Goal: Find specific page/section: Find specific page/section

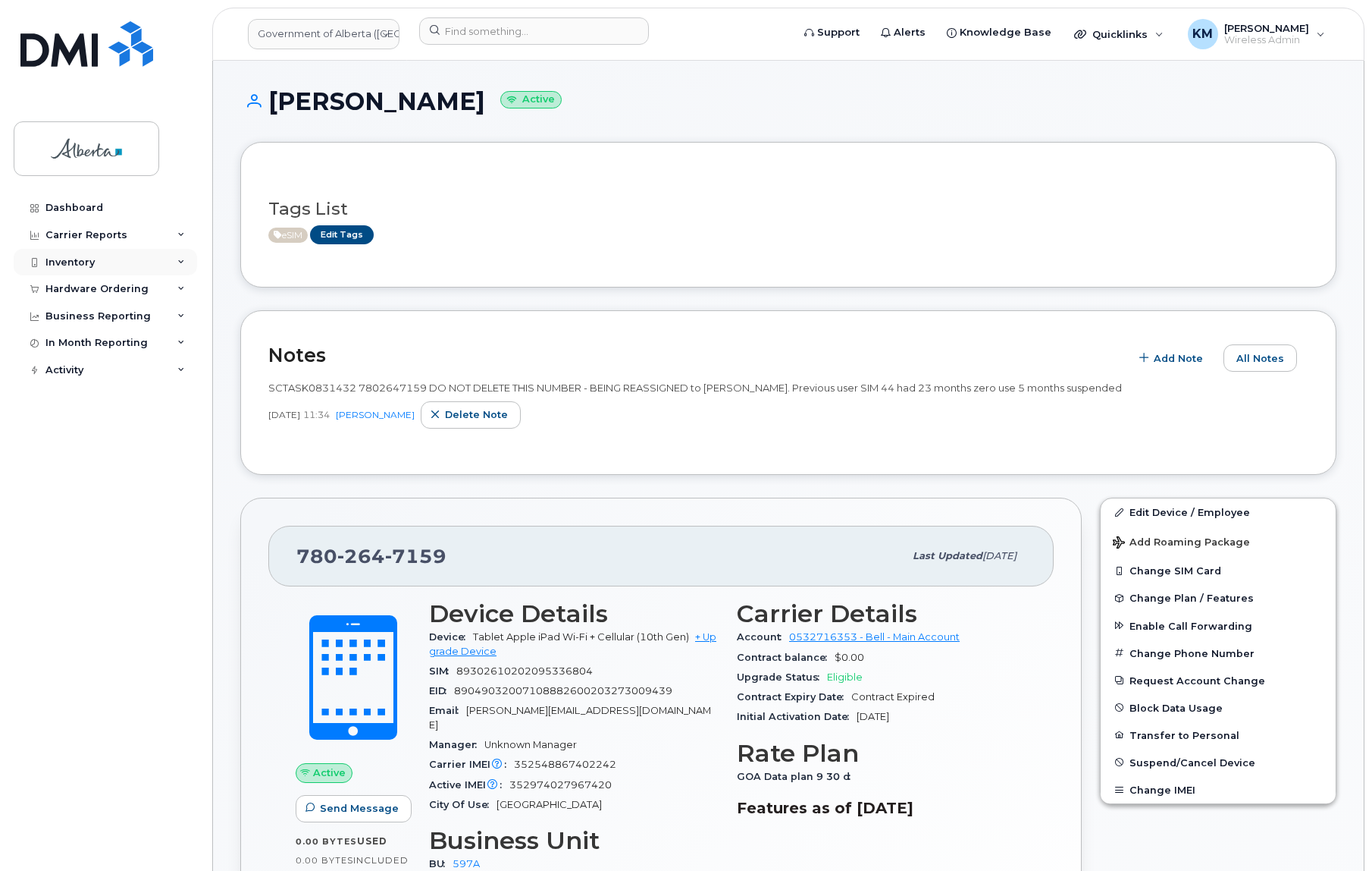
click at [93, 258] on div "Inventory" at bounding box center [70, 262] width 49 height 12
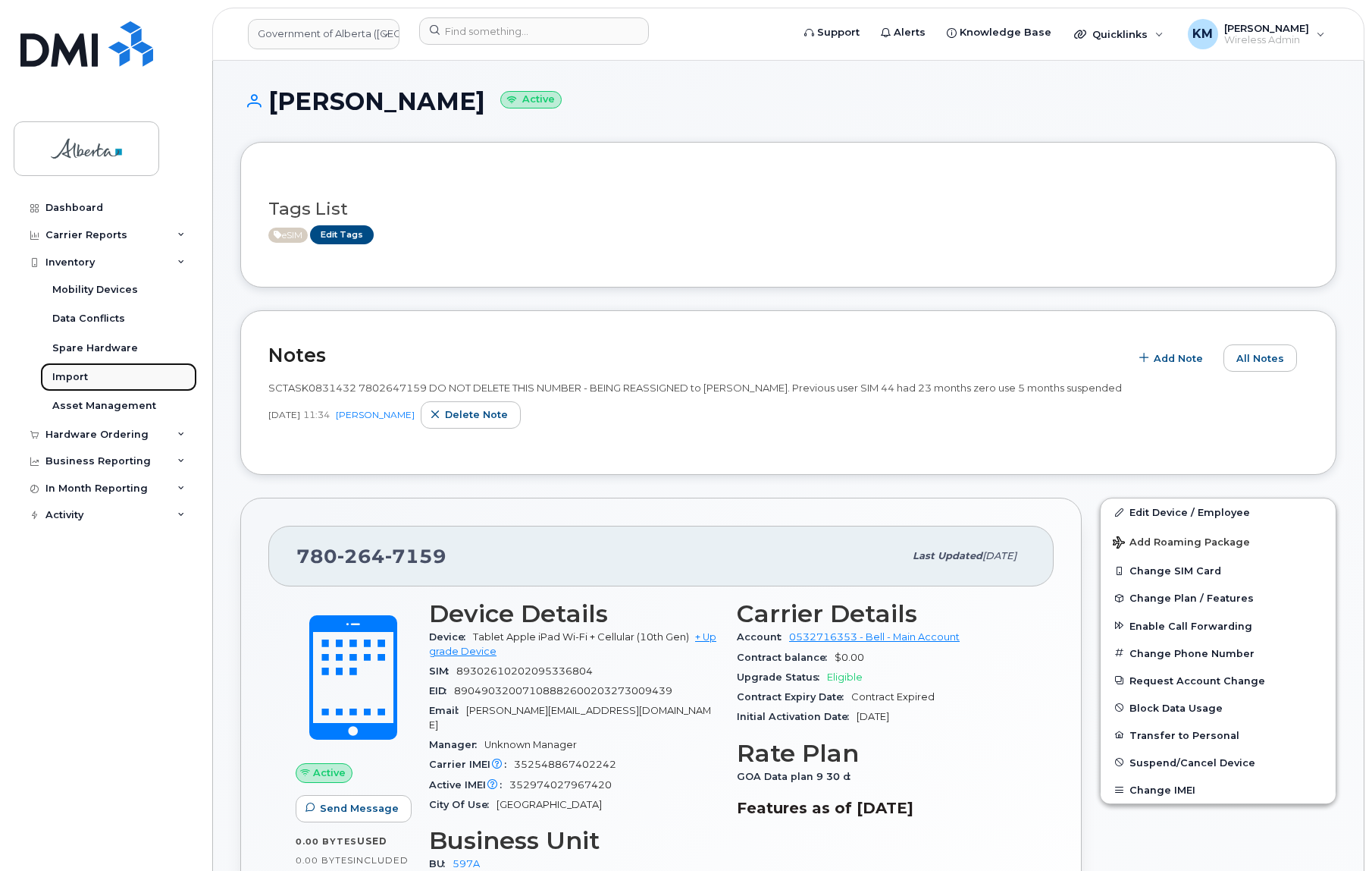
click at [78, 376] on div "Import" at bounding box center [70, 377] width 35 height 13
click at [99, 433] on div "Hardware Ordering" at bounding box center [97, 434] width 103 height 12
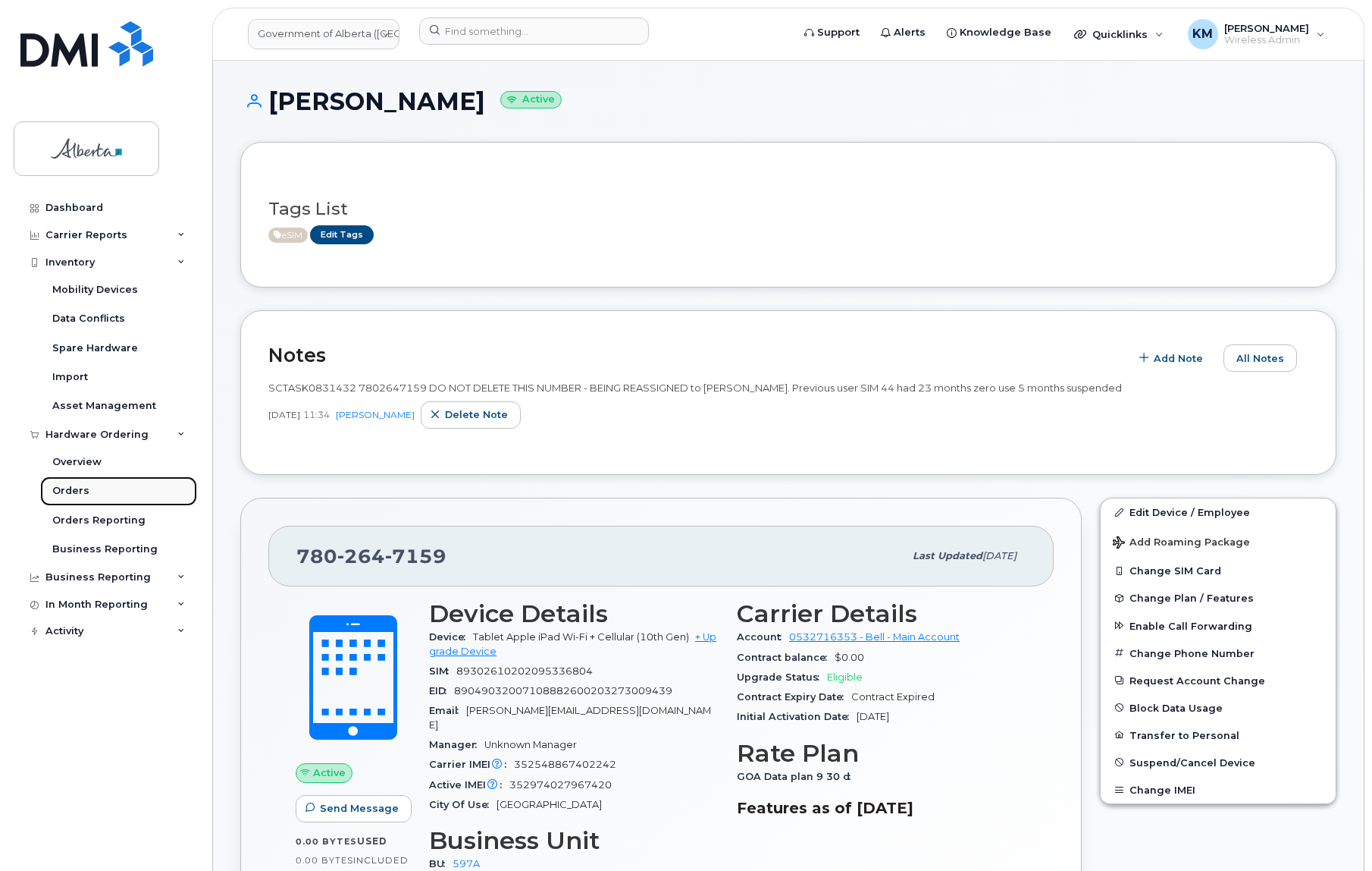
click at [83, 492] on div "Orders" at bounding box center [71, 491] width 37 height 13
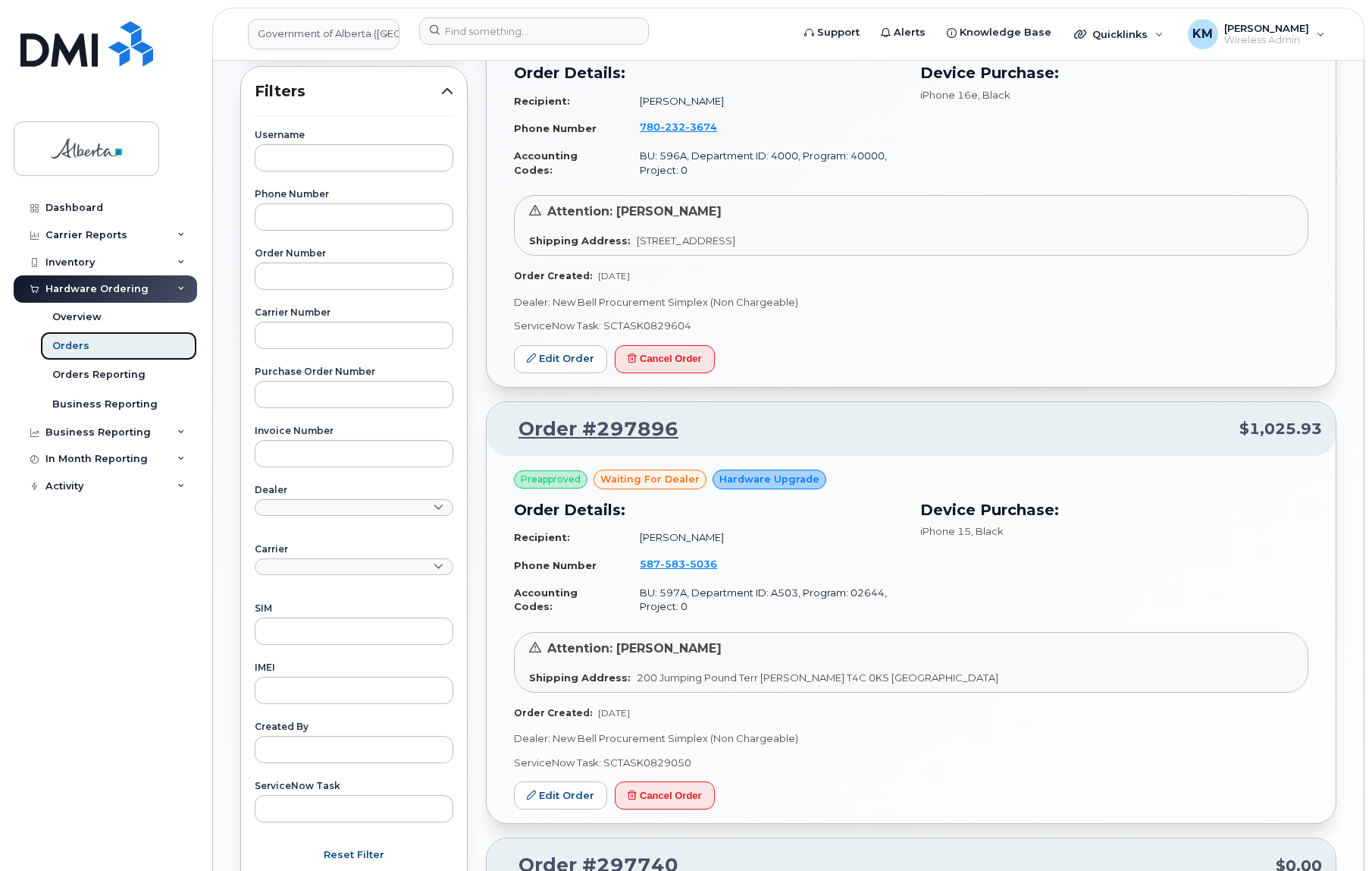
scroll to position [276, 0]
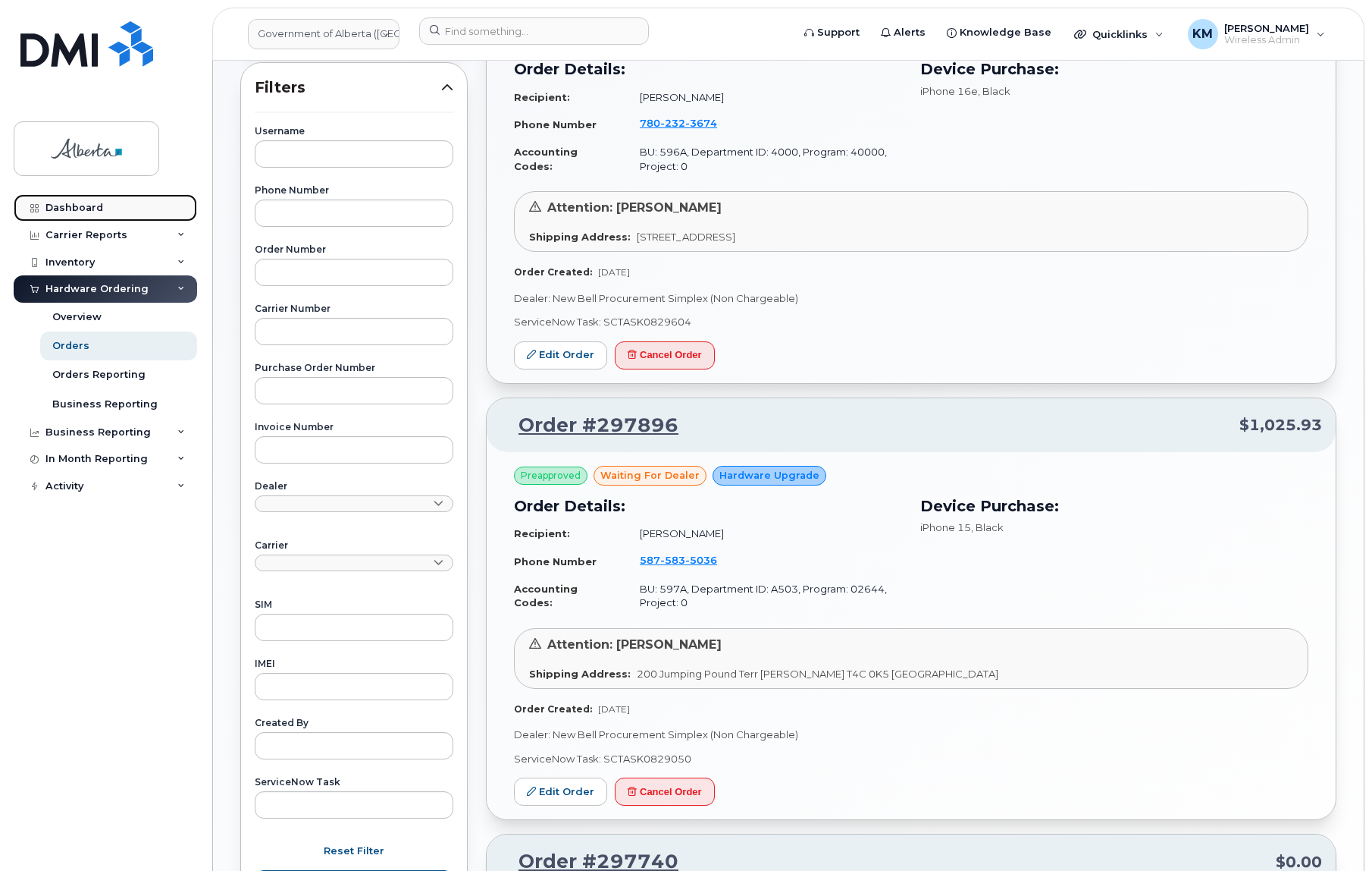
click at [101, 204] on link "Dashboard" at bounding box center [105, 207] width 184 height 27
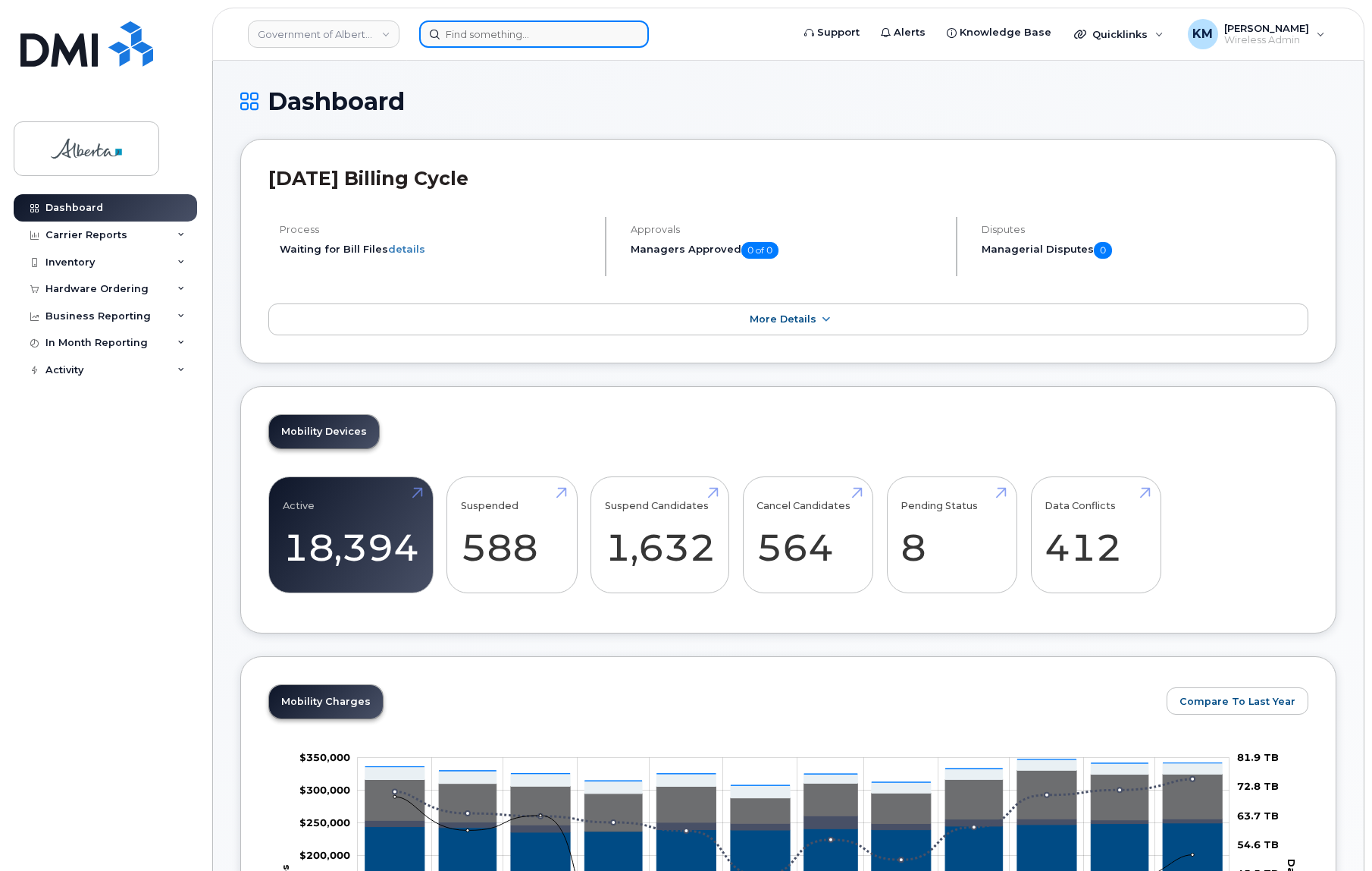
click at [518, 46] on input at bounding box center [533, 34] width 230 height 27
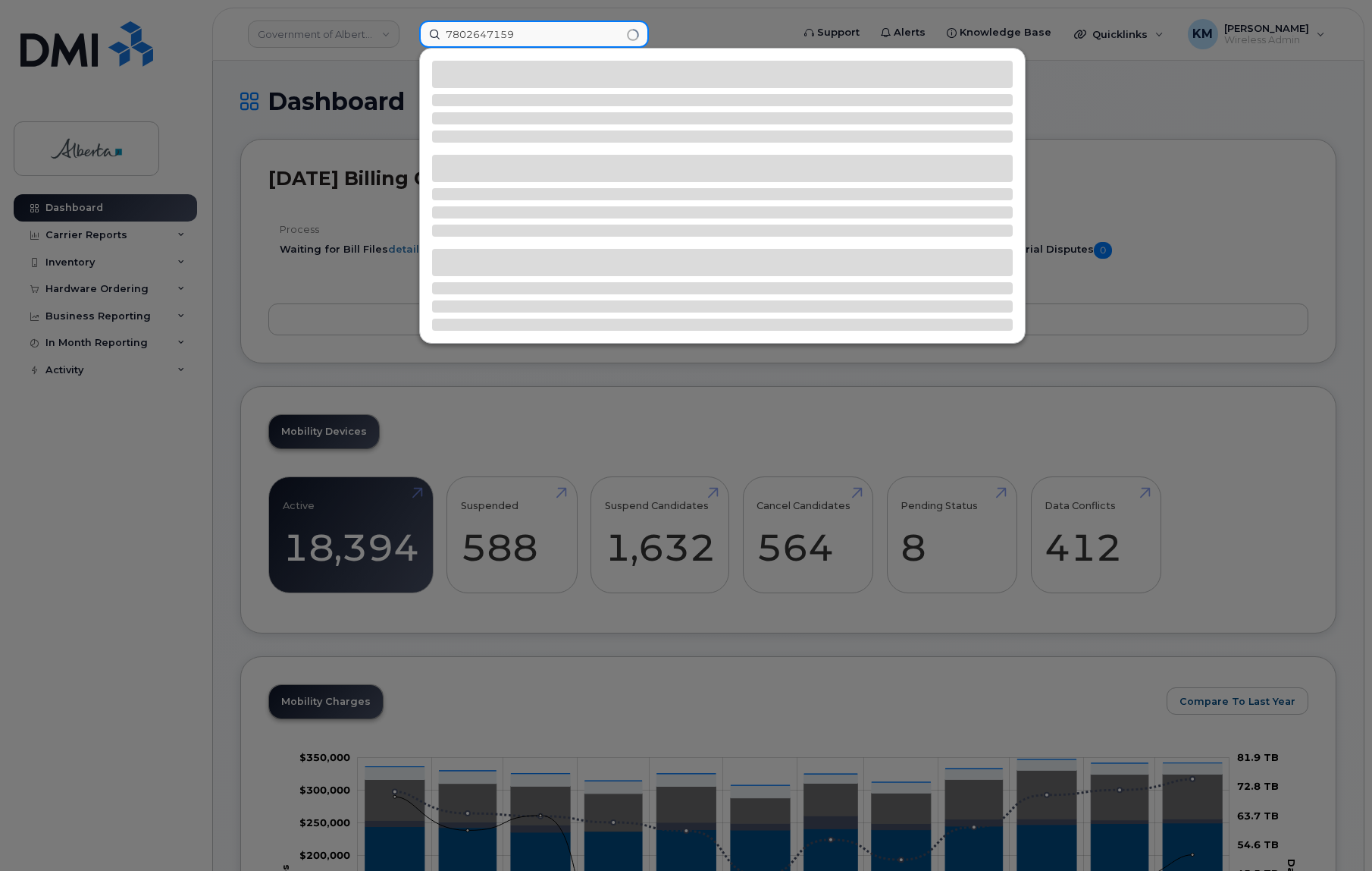
type input "7802647159"
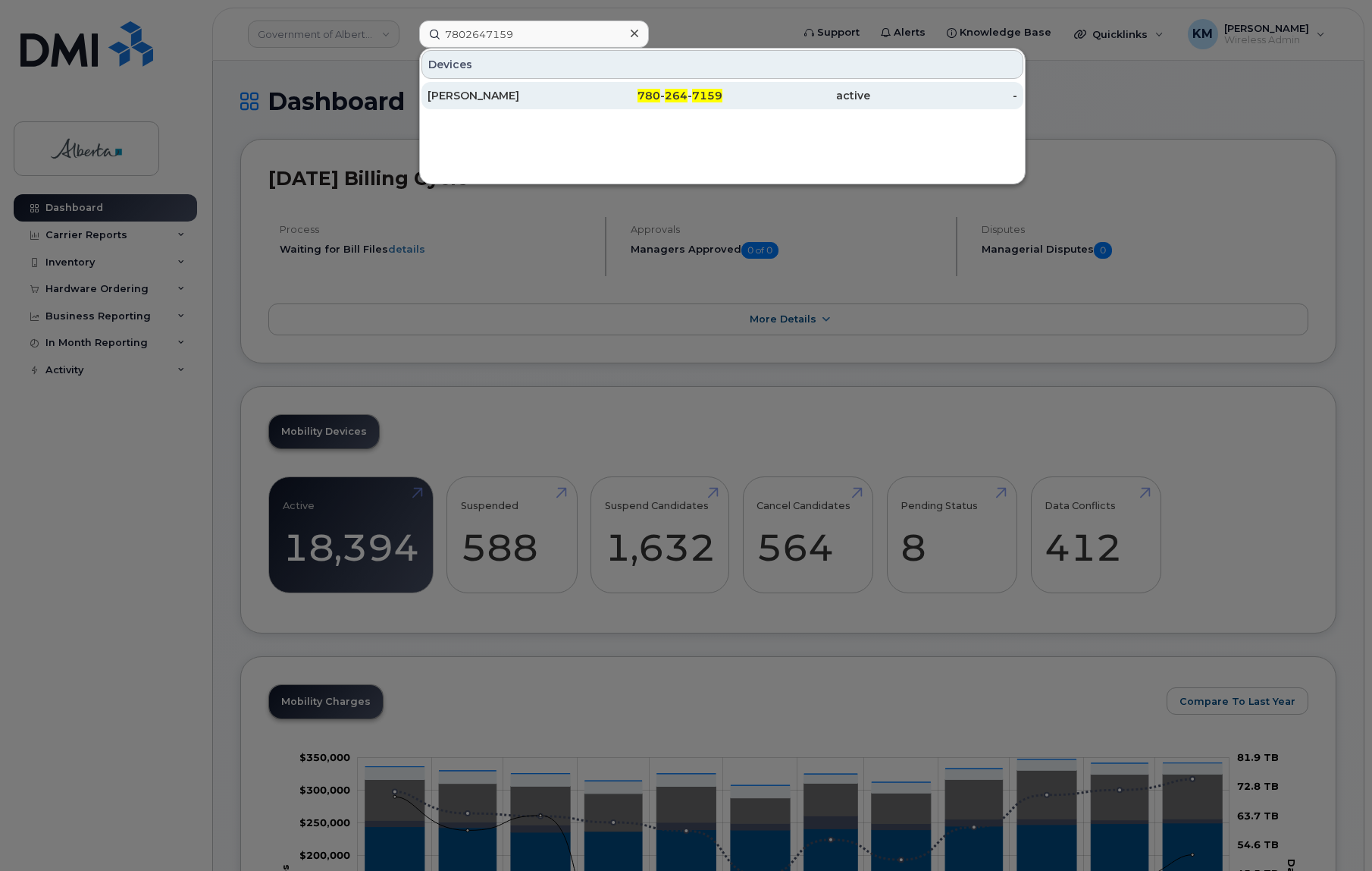
click at [576, 86] on div "[PERSON_NAME]" at bounding box center [649, 95] width 147 height 27
